Goal: Transaction & Acquisition: Purchase product/service

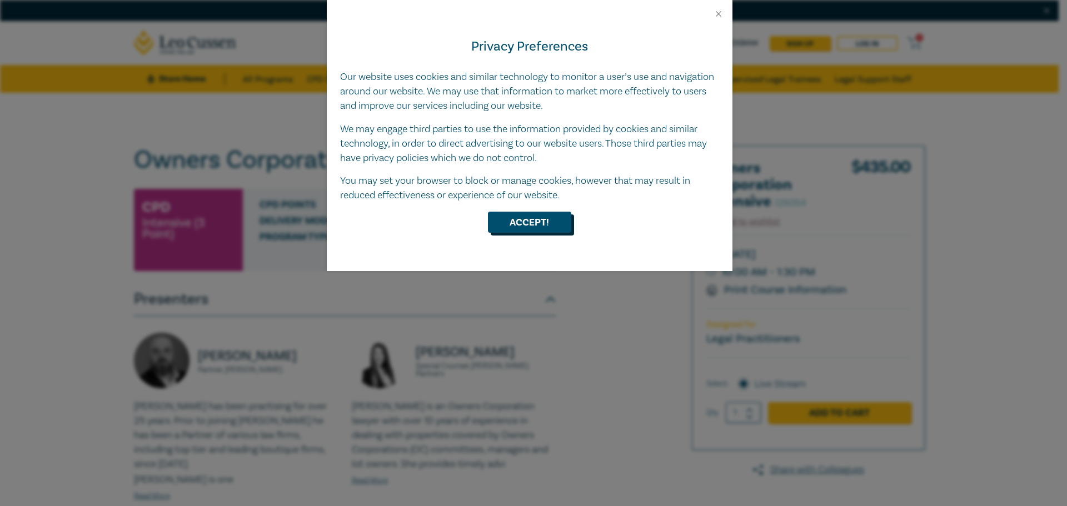
click at [533, 233] on button "Accept!" at bounding box center [529, 222] width 83 height 21
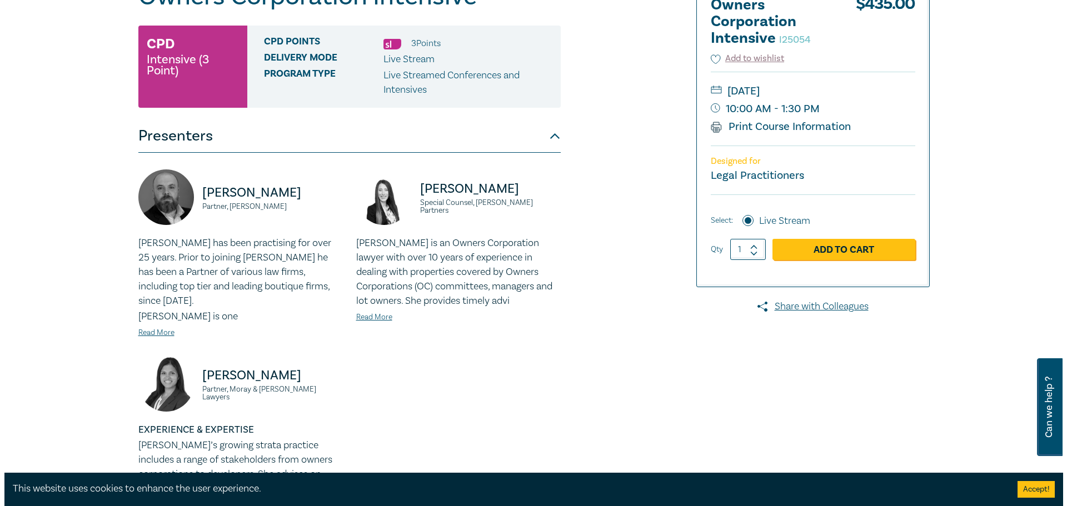
scroll to position [164, 0]
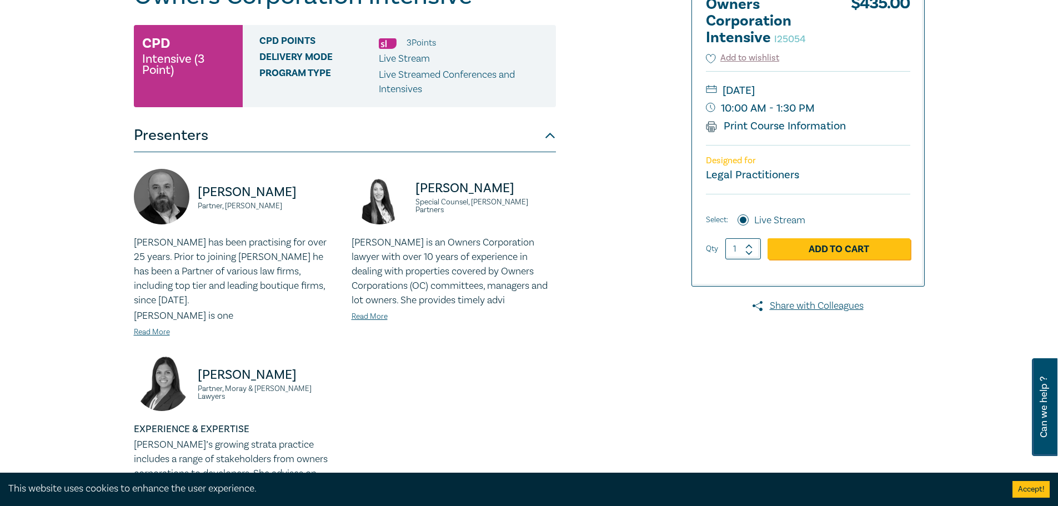
click at [814, 244] on link "Add to Cart" at bounding box center [839, 248] width 143 height 21
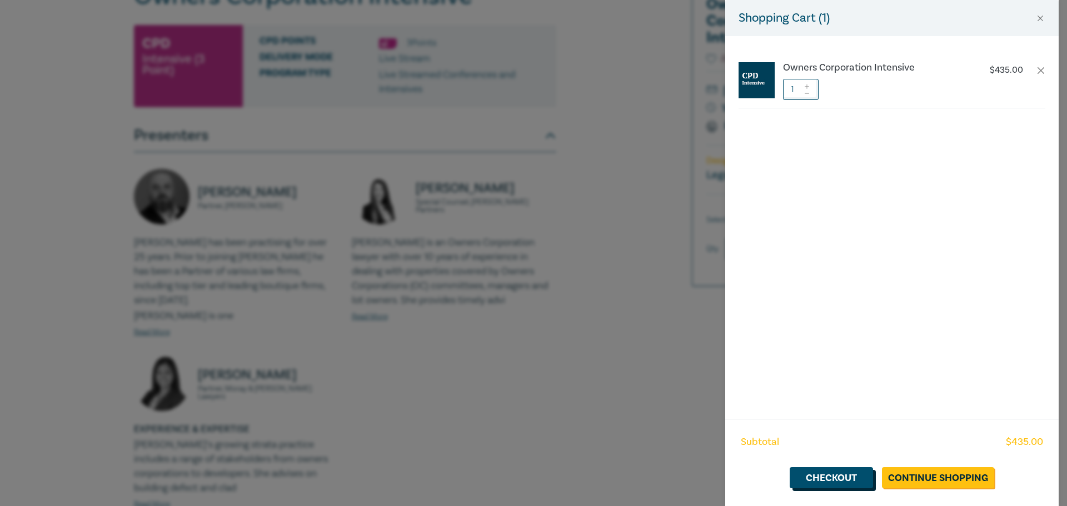
click at [854, 477] on link "Checkout" at bounding box center [830, 477] width 83 height 21
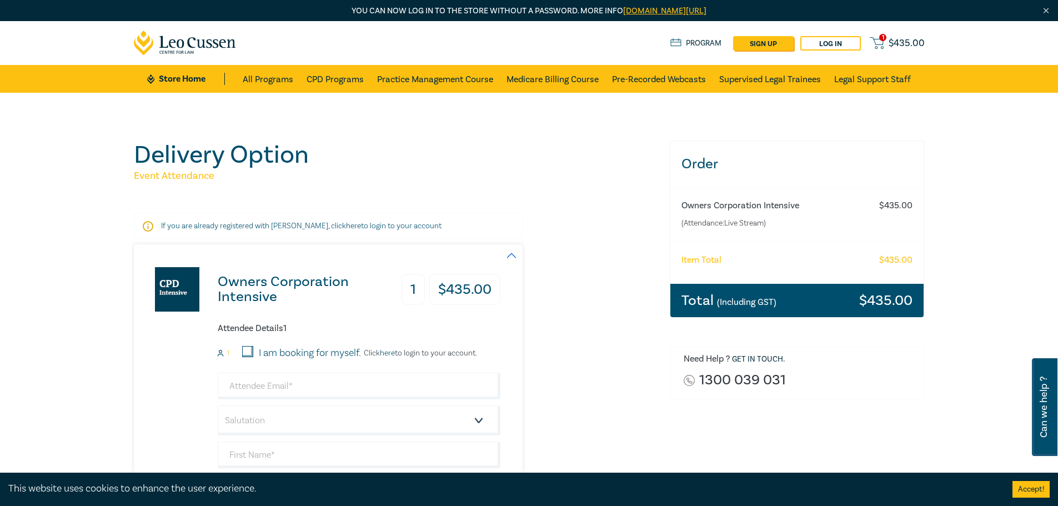
click at [814, 41] on link "Log in" at bounding box center [830, 43] width 61 height 14
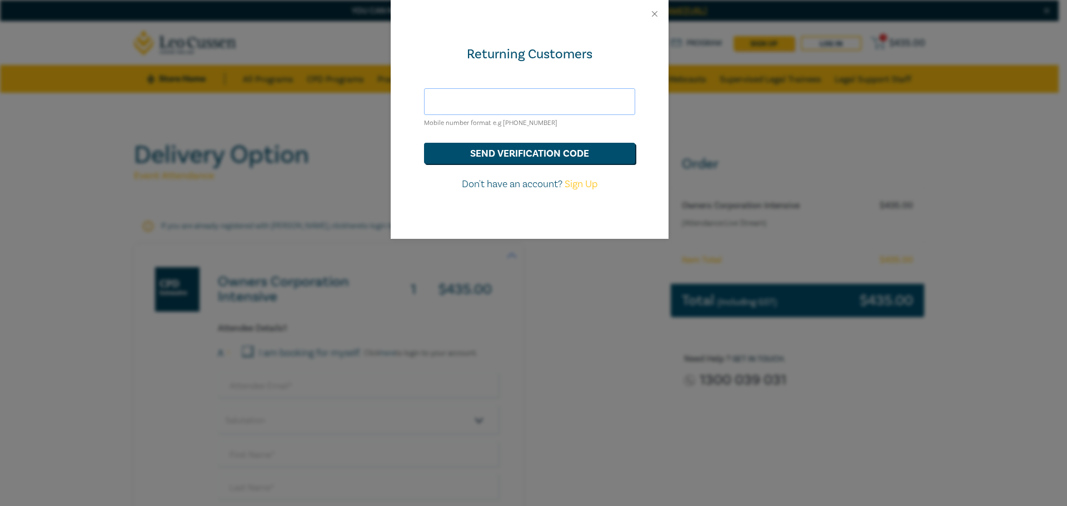
click at [536, 98] on input "text" at bounding box center [529, 101] width 211 height 27
type input "andrew@boroko.com.au"
click at [543, 154] on button "send verification code" at bounding box center [529, 153] width 211 height 21
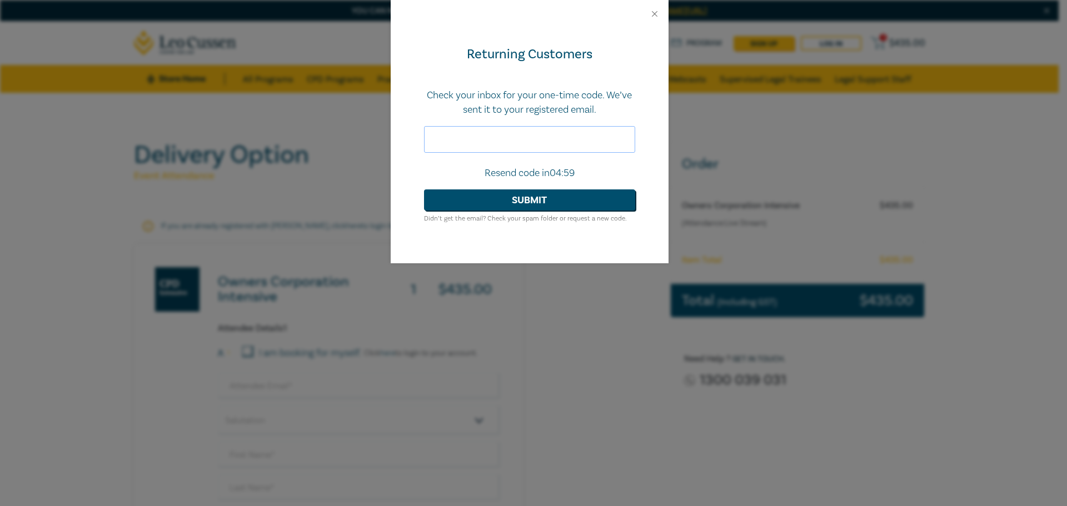
click at [533, 149] on input "text" at bounding box center [529, 139] width 211 height 27
paste input "144528"
type input "144528"
click at [590, 193] on button "Submit" at bounding box center [529, 199] width 211 height 21
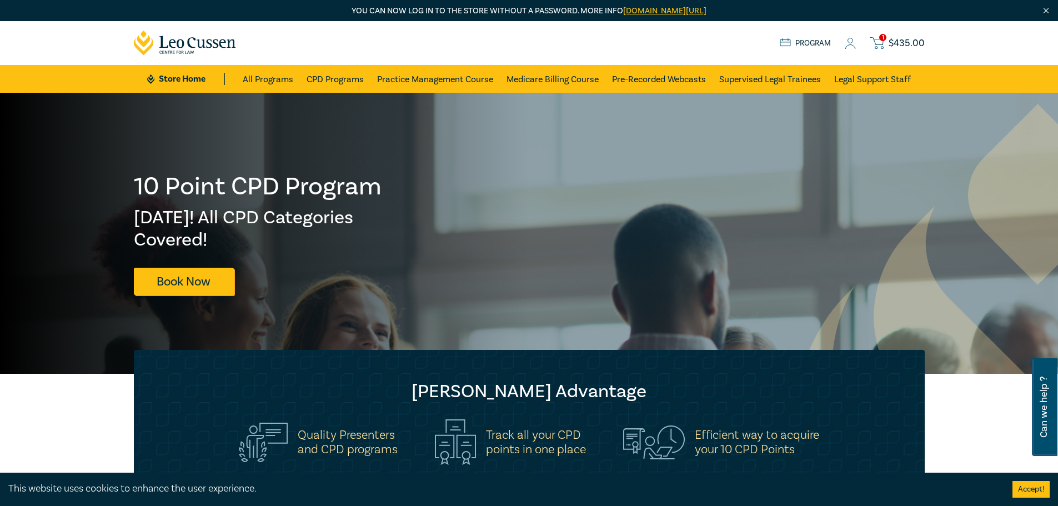
click at [879, 32] on div "1 $ 435.00 Store Home About us Program 1 $ 435.00" at bounding box center [529, 43] width 804 height 44
click at [880, 42] on icon at bounding box center [877, 43] width 14 height 14
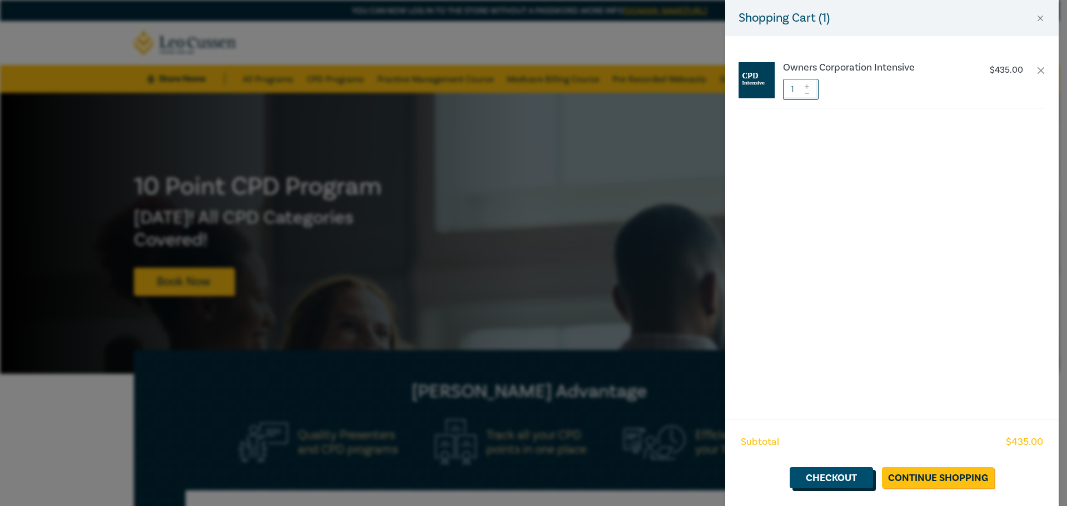
click at [863, 478] on link "Checkout" at bounding box center [830, 477] width 83 height 21
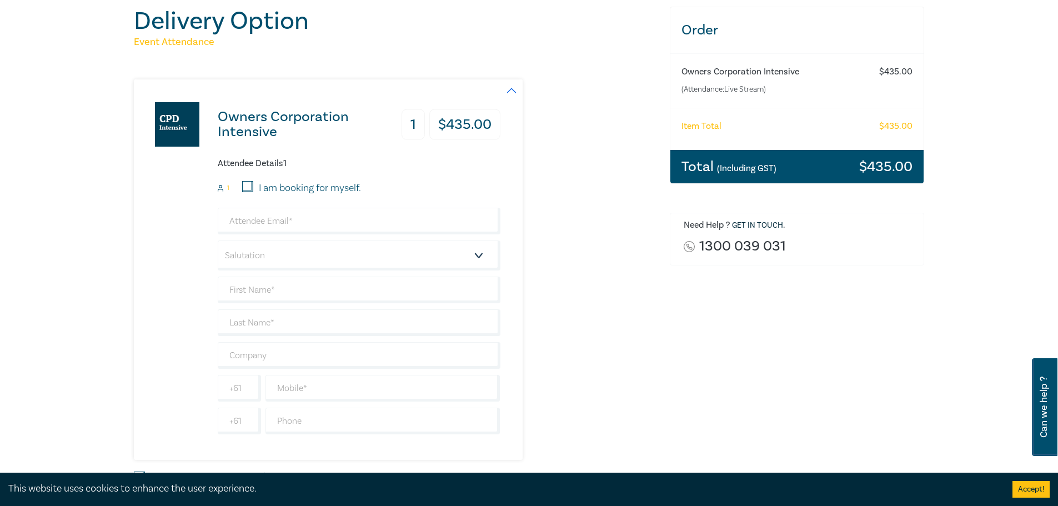
scroll to position [167, 0]
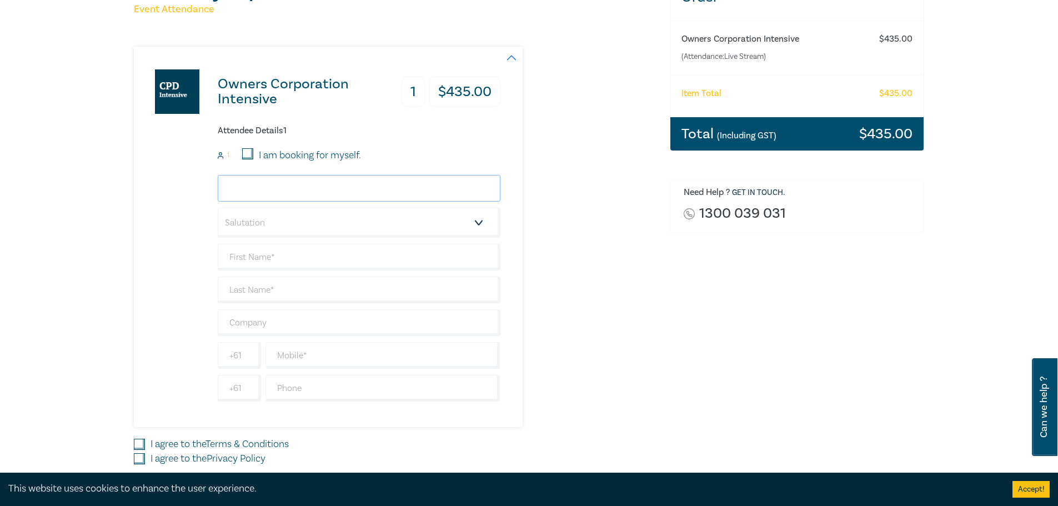
click at [276, 194] on input "email" at bounding box center [359, 188] width 283 height 27
type input "andrew@boroko.com.au"
click at [286, 216] on select "Salutation Mr. Mrs. Ms. Miss Dr. Prof. Other" at bounding box center [359, 223] width 283 height 30
select select "Mr."
click at [218, 208] on select "Salutation Mr. Mrs. Ms. Miss Dr. Prof. Other" at bounding box center [359, 223] width 283 height 30
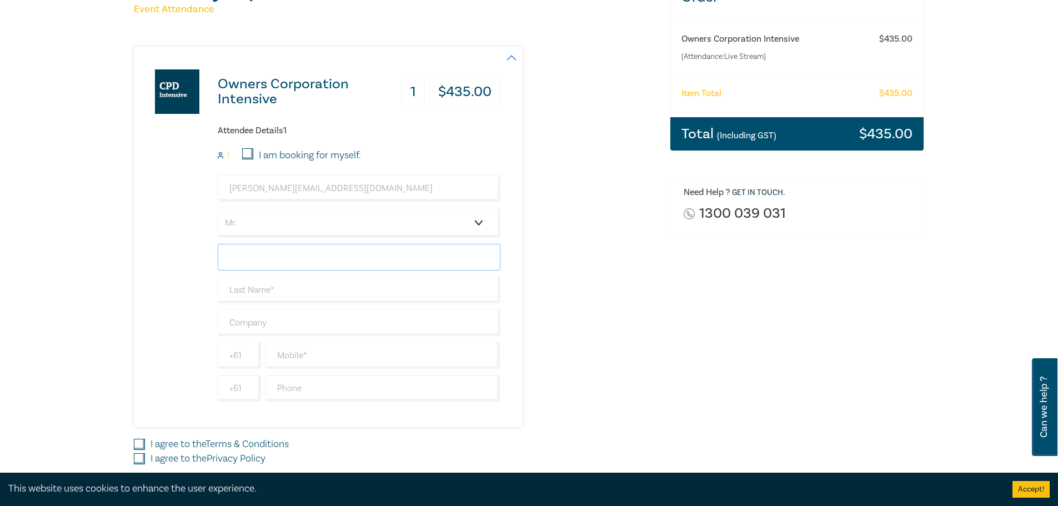
click at [311, 262] on input "text" at bounding box center [359, 257] width 283 height 27
type input "[PERSON_NAME]"
click at [298, 288] on input "text" at bounding box center [359, 290] width 283 height 27
type input "[PERSON_NAME]"
click at [301, 354] on input "text" at bounding box center [383, 355] width 235 height 27
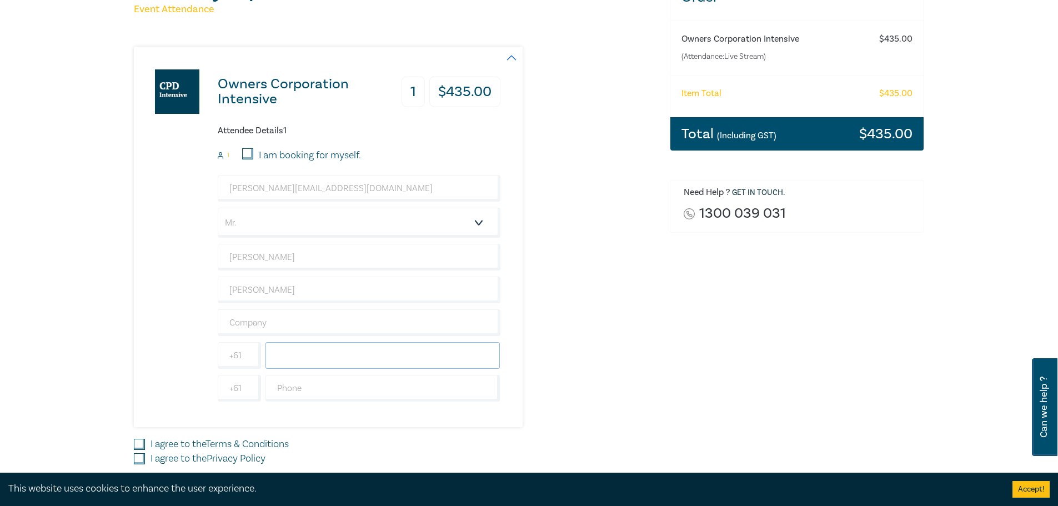
type input "0419514713"
click at [326, 381] on input "text" at bounding box center [383, 388] width 235 height 27
click at [575, 418] on div "Owners Corporation Intensive 1 $ 435.00 Attendee Details 1 1 I am booking for m…" at bounding box center [395, 237] width 523 height 381
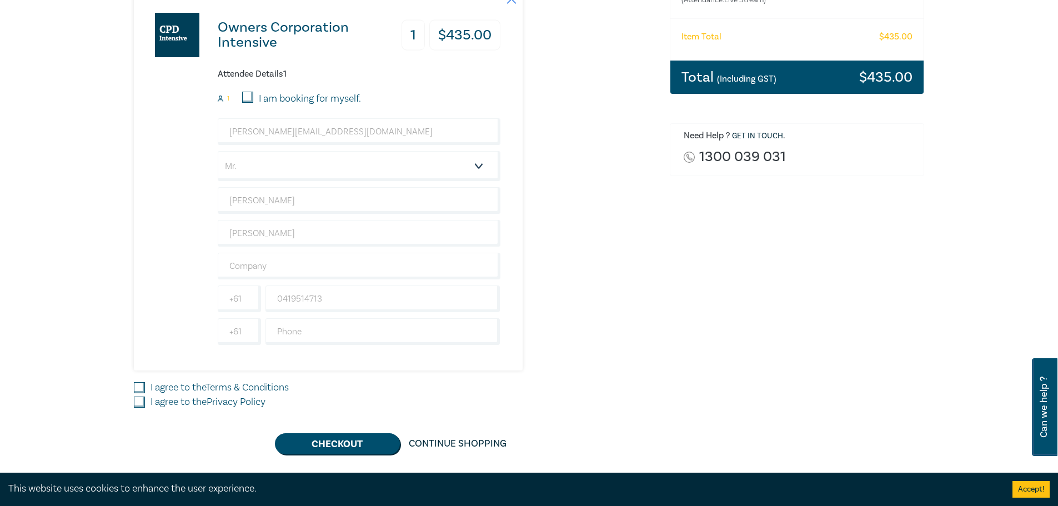
scroll to position [278, 0]
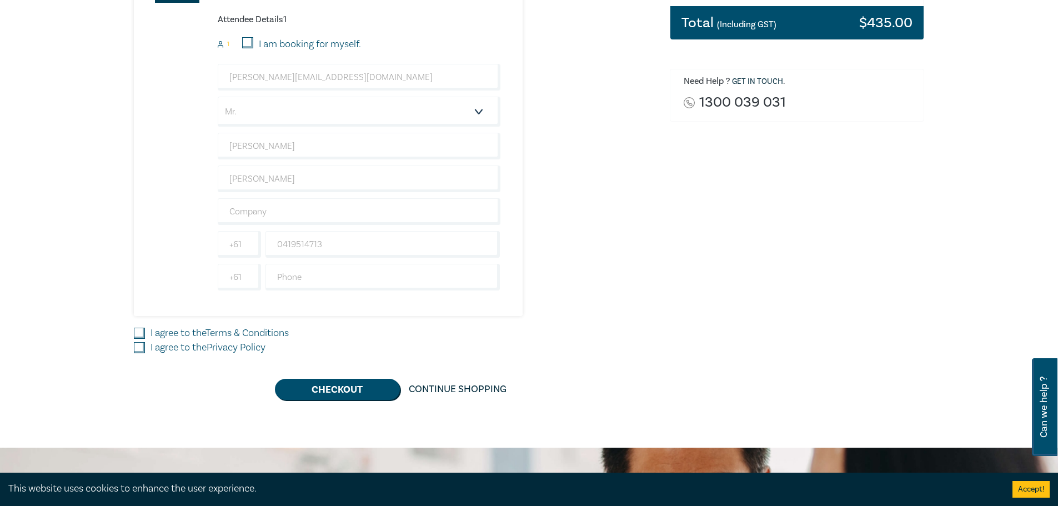
drag, startPoint x: 146, startPoint y: 334, endPoint x: 141, endPoint y: 342, distance: 8.8
click at [144, 334] on div "I agree to the Terms & Conditions" at bounding box center [395, 333] width 523 height 14
click at [139, 343] on input "I agree to the Privacy Policy" at bounding box center [139, 347] width 11 height 11
checkbox input "true"
click at [138, 333] on input "I agree to the Terms & Conditions" at bounding box center [139, 333] width 11 height 11
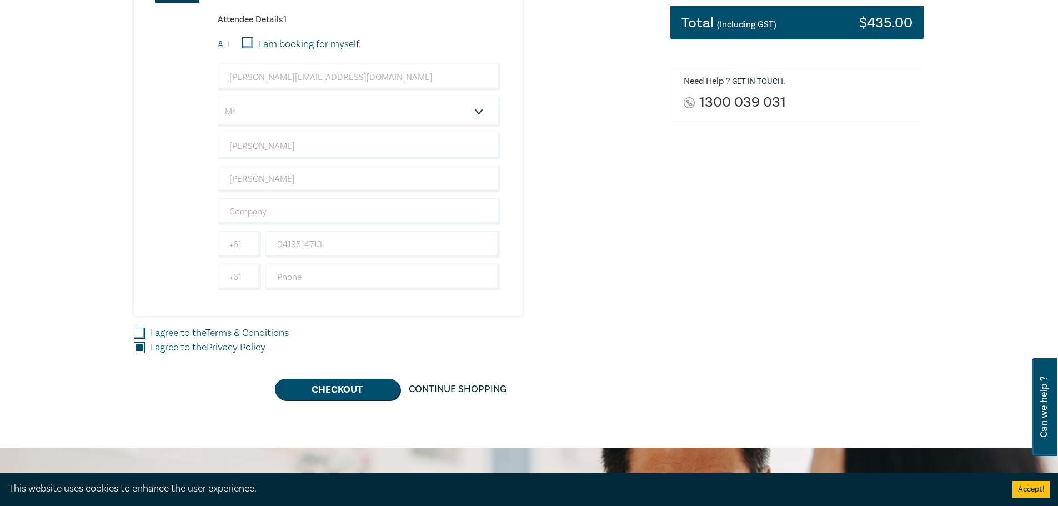
checkbox input "true"
click at [335, 396] on button "Checkout" at bounding box center [337, 389] width 125 height 21
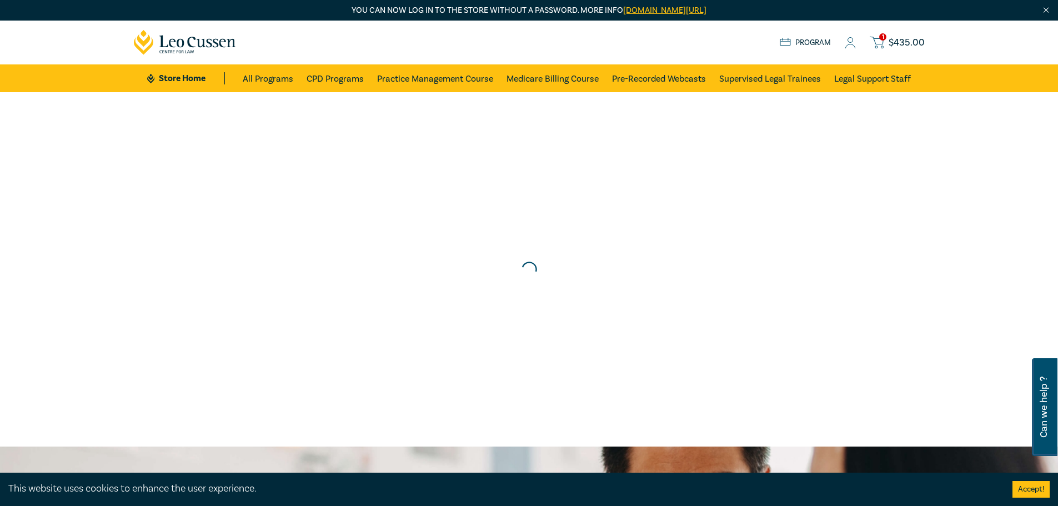
scroll to position [0, 0]
